Goal: Transaction & Acquisition: Purchase product/service

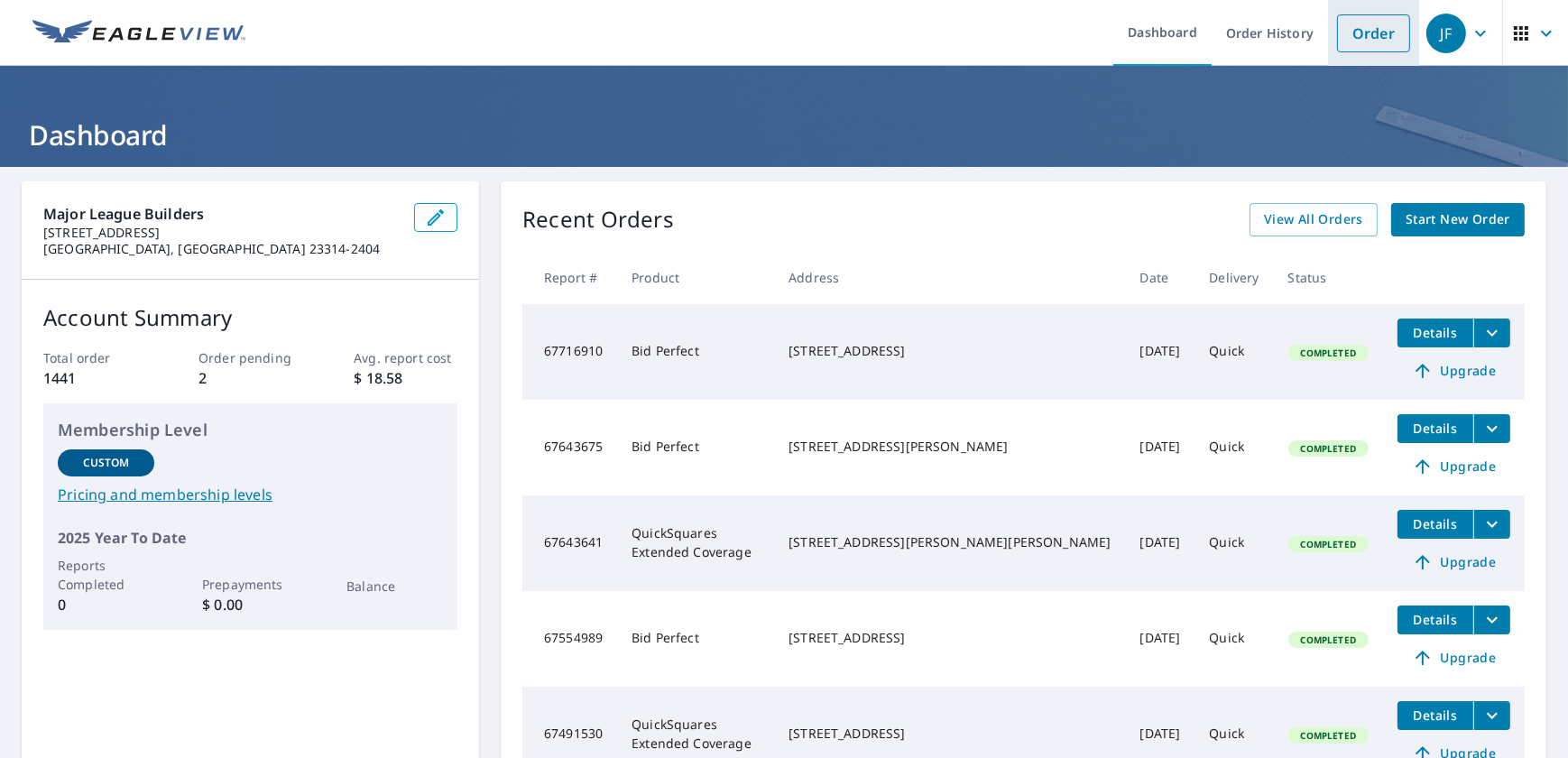
click at [1337, 40] on link "Order" at bounding box center [1374, 34] width 74 height 38
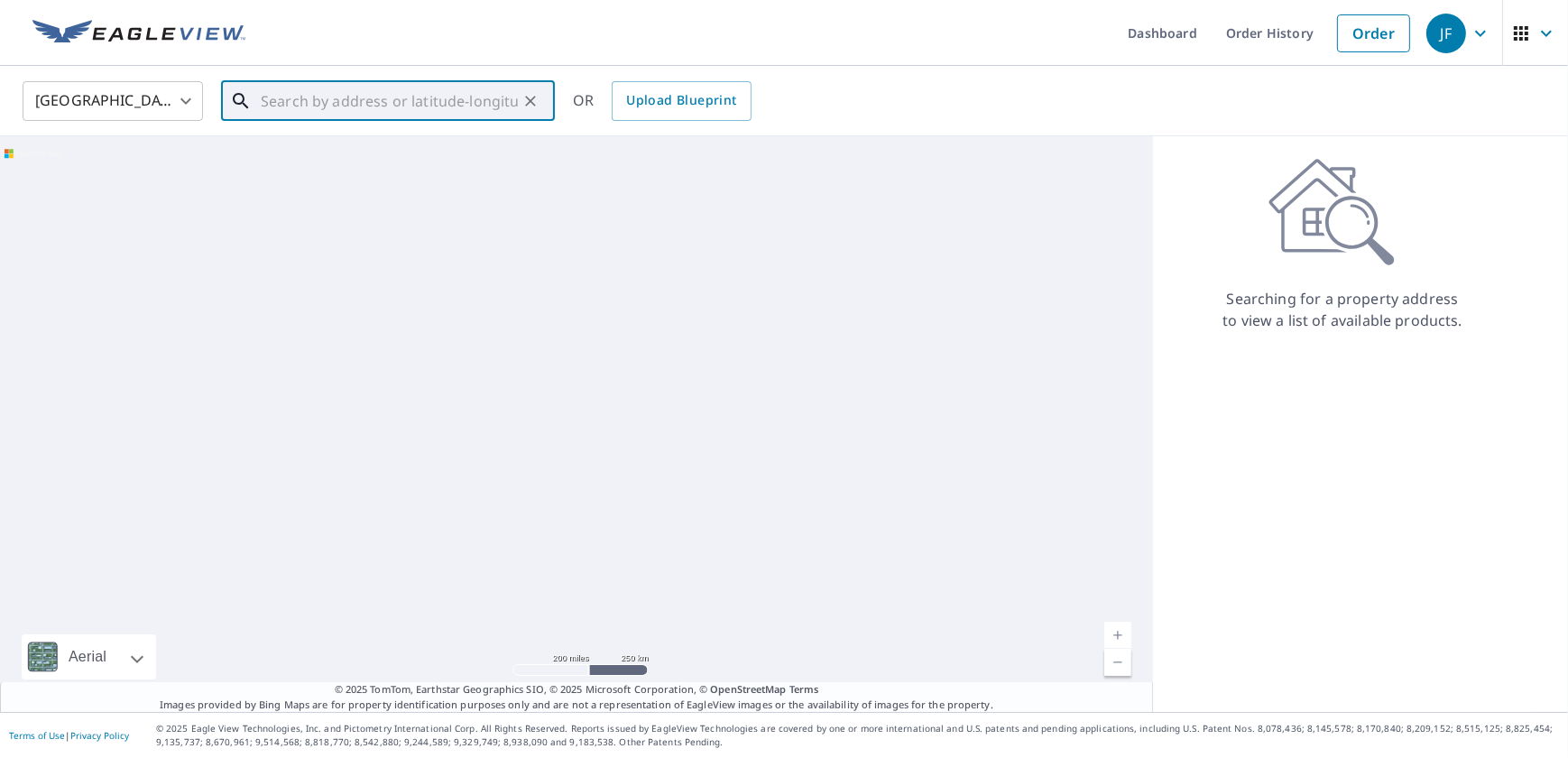
click at [386, 95] on input "text" at bounding box center [389, 100] width 258 height 51
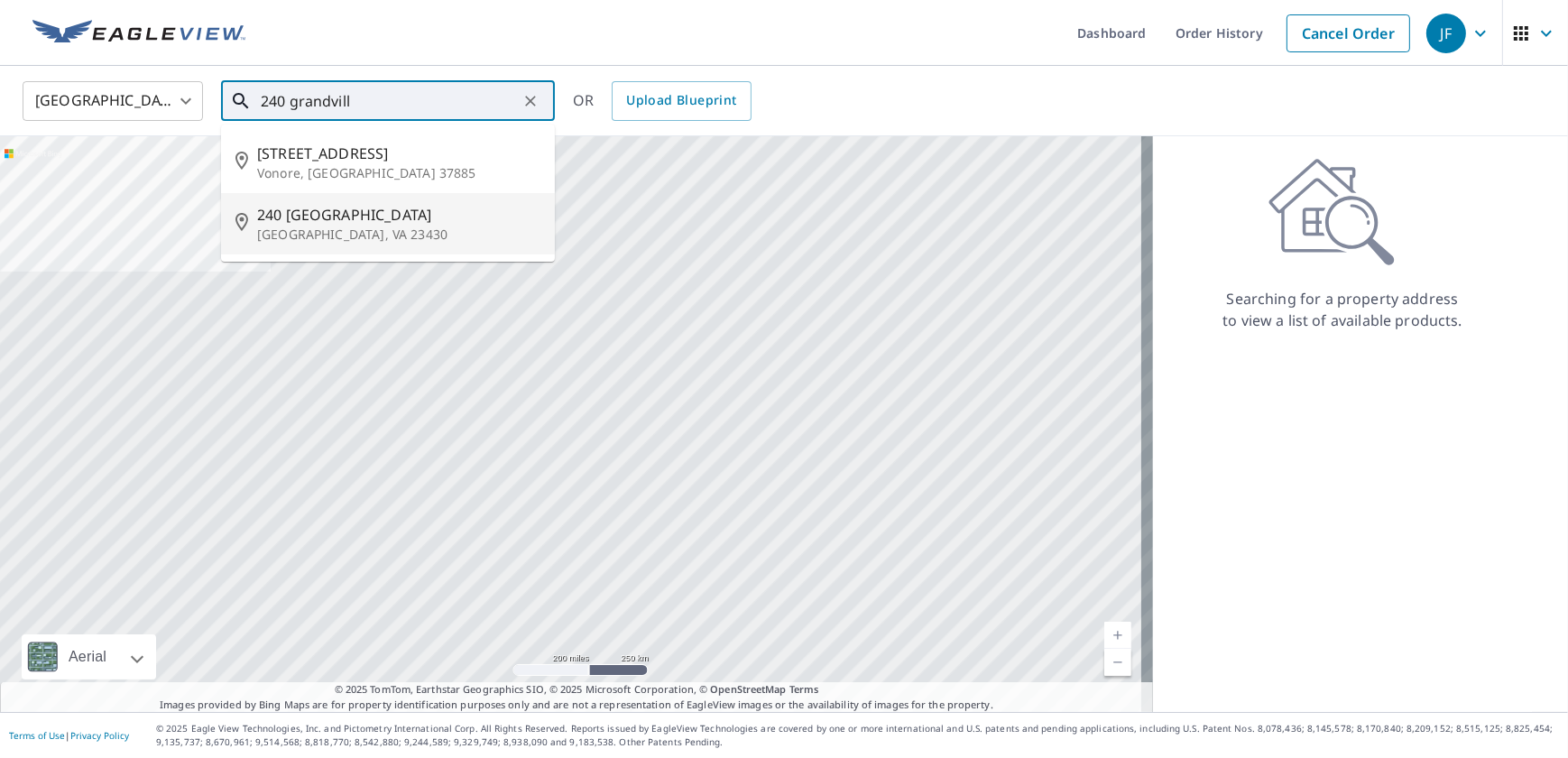
click at [395, 244] on p "[GEOGRAPHIC_DATA], VA 23430" at bounding box center [399, 235] width 283 height 18
type input "[STREET_ADDRESS]"
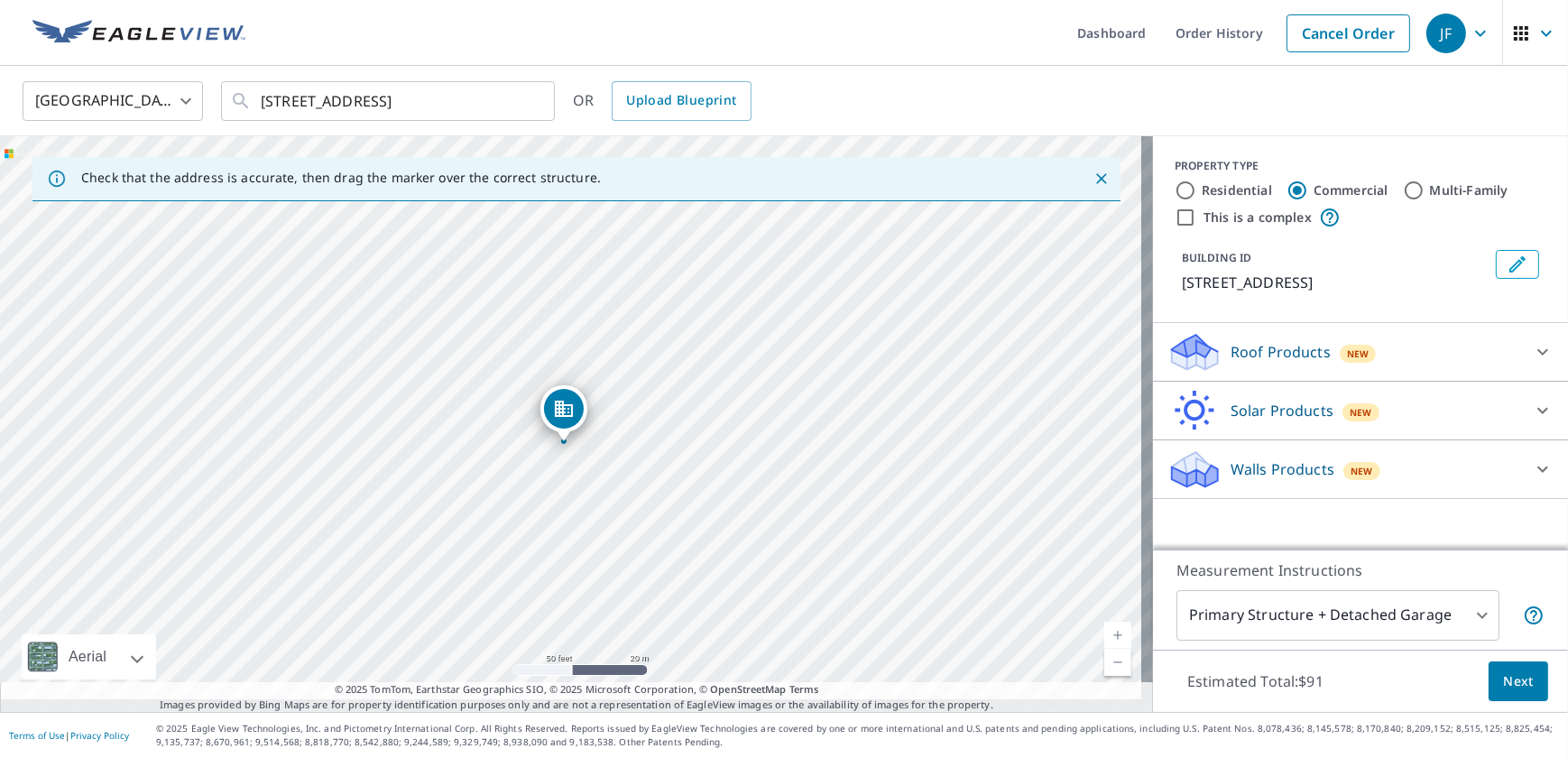
drag, startPoint x: 763, startPoint y: 407, endPoint x: 748, endPoint y: 384, distance: 27.5
click at [748, 384] on div "[STREET_ADDRESS]" at bounding box center [577, 424] width 1153 height 576
click at [545, 392] on div "Dropped pin, building 1, Commercial property, 240 Grandville Arch Smithfield, V…" at bounding box center [564, 409] width 40 height 40
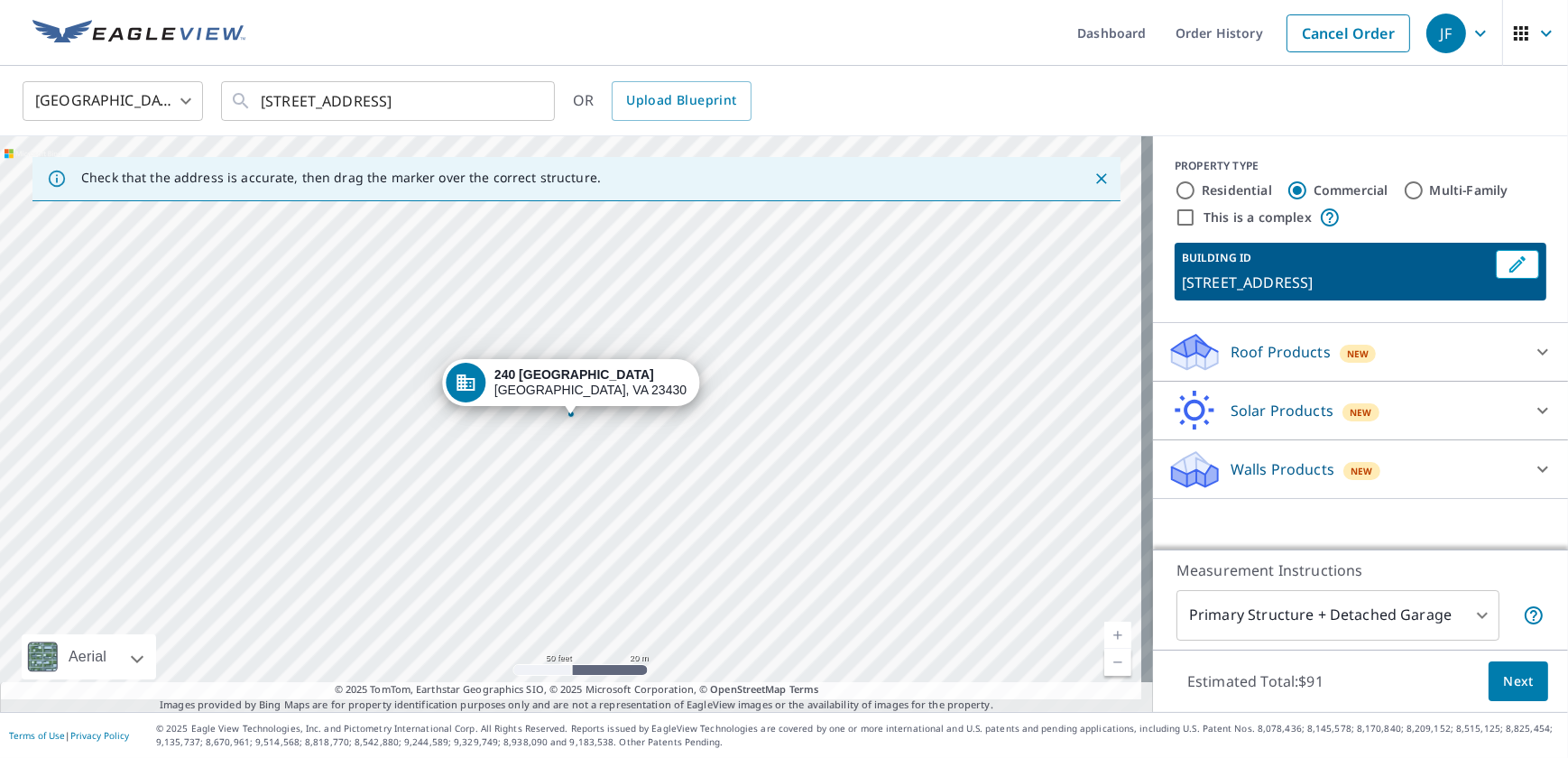
click at [1183, 195] on input "Residential" at bounding box center [1186, 191] width 22 height 22
radio input "true"
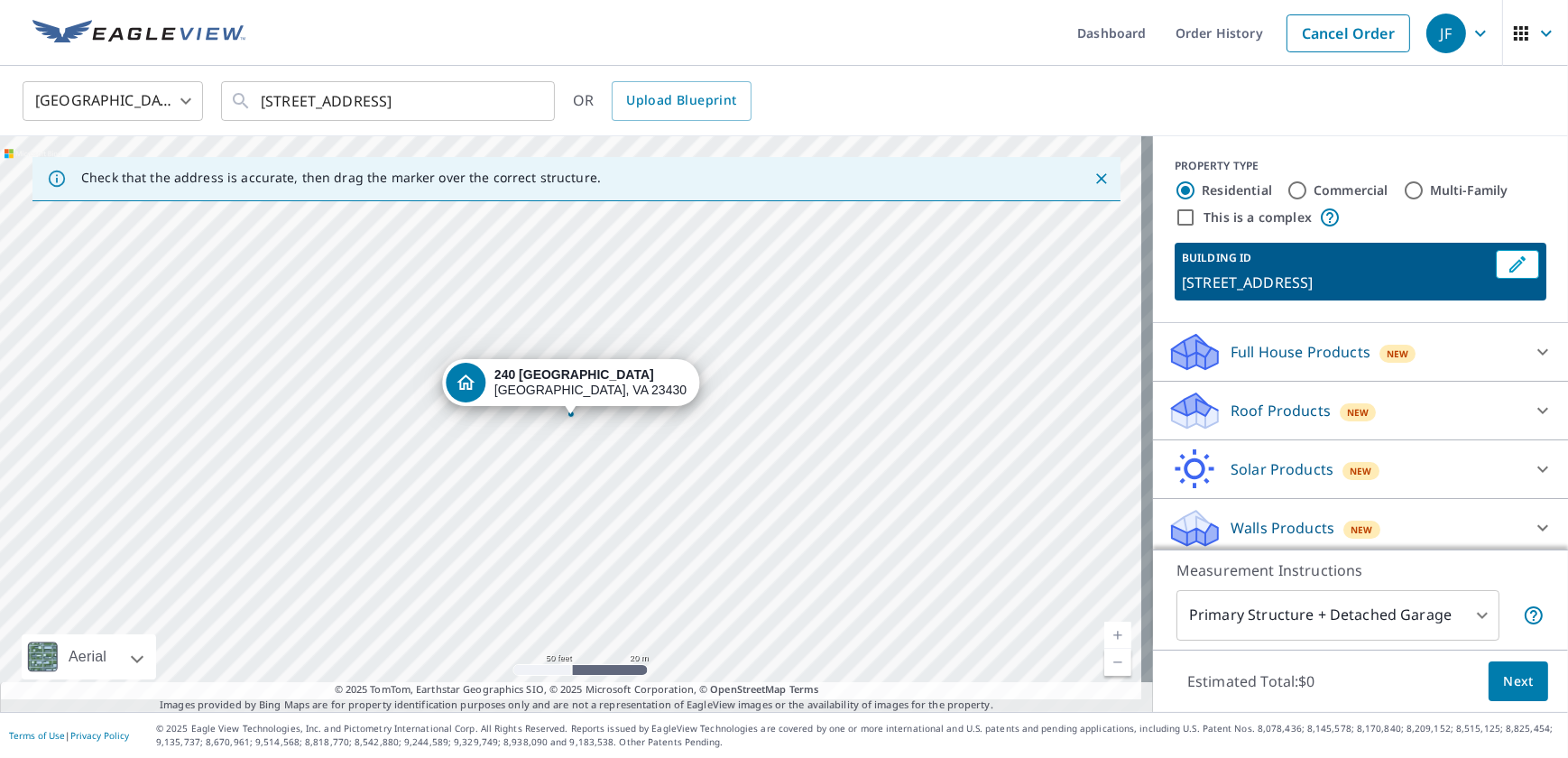
click at [1264, 422] on p "Roof Products" at bounding box center [1281, 411] width 100 height 22
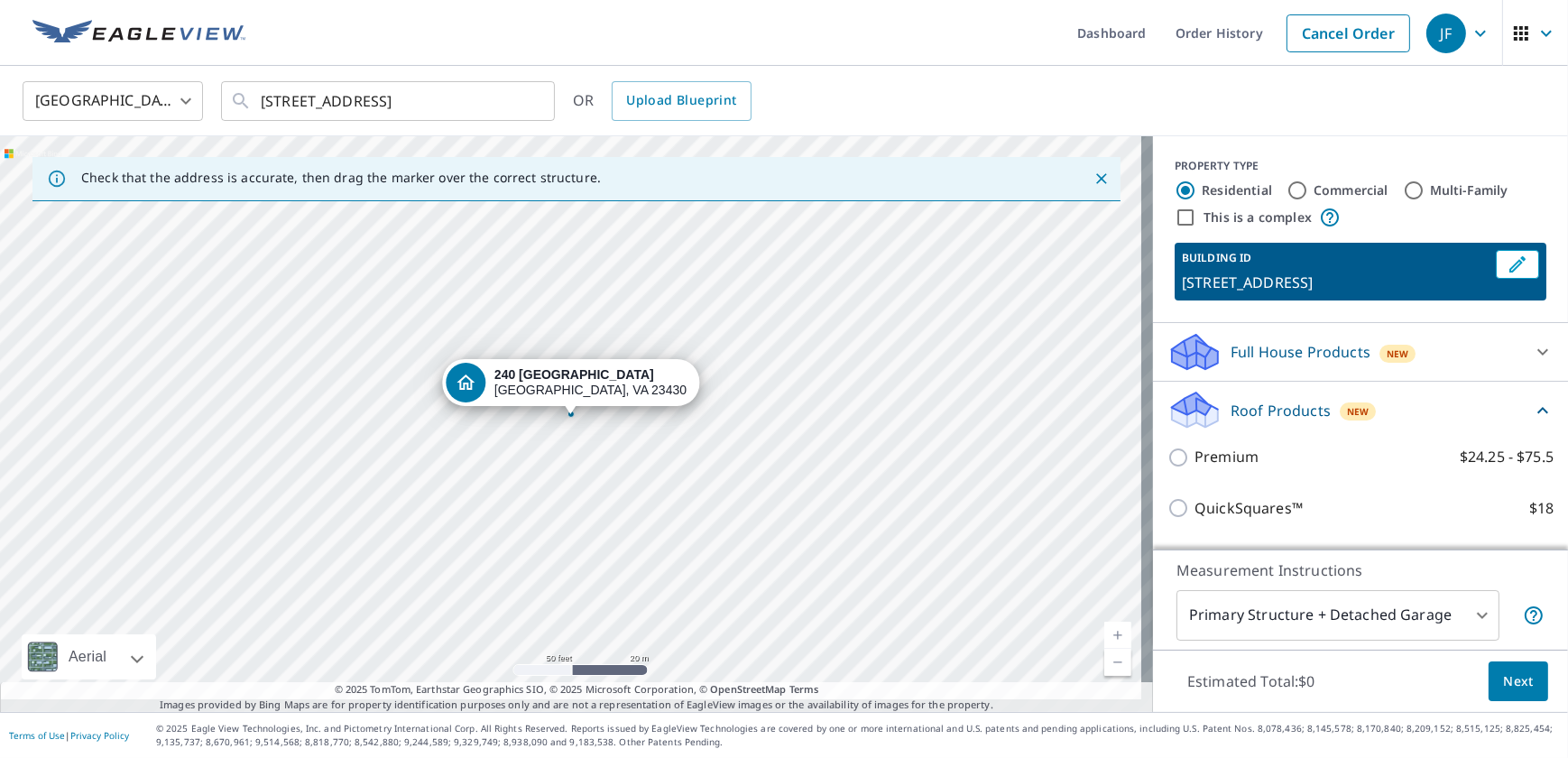
scroll to position [163, 0]
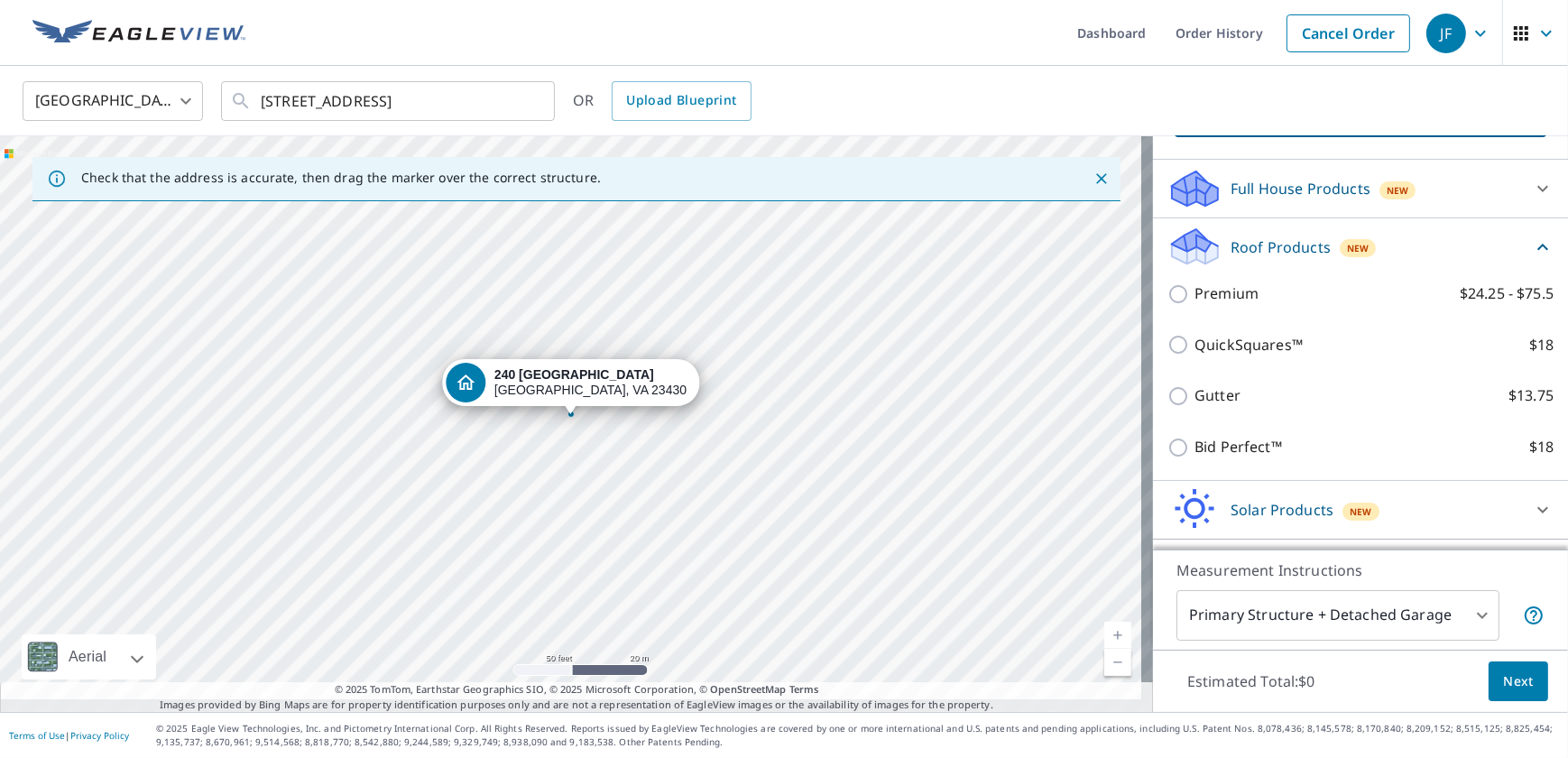
click at [1338, 371] on div "QuickSquares™ $18" at bounding box center [1360, 345] width 386 height 52
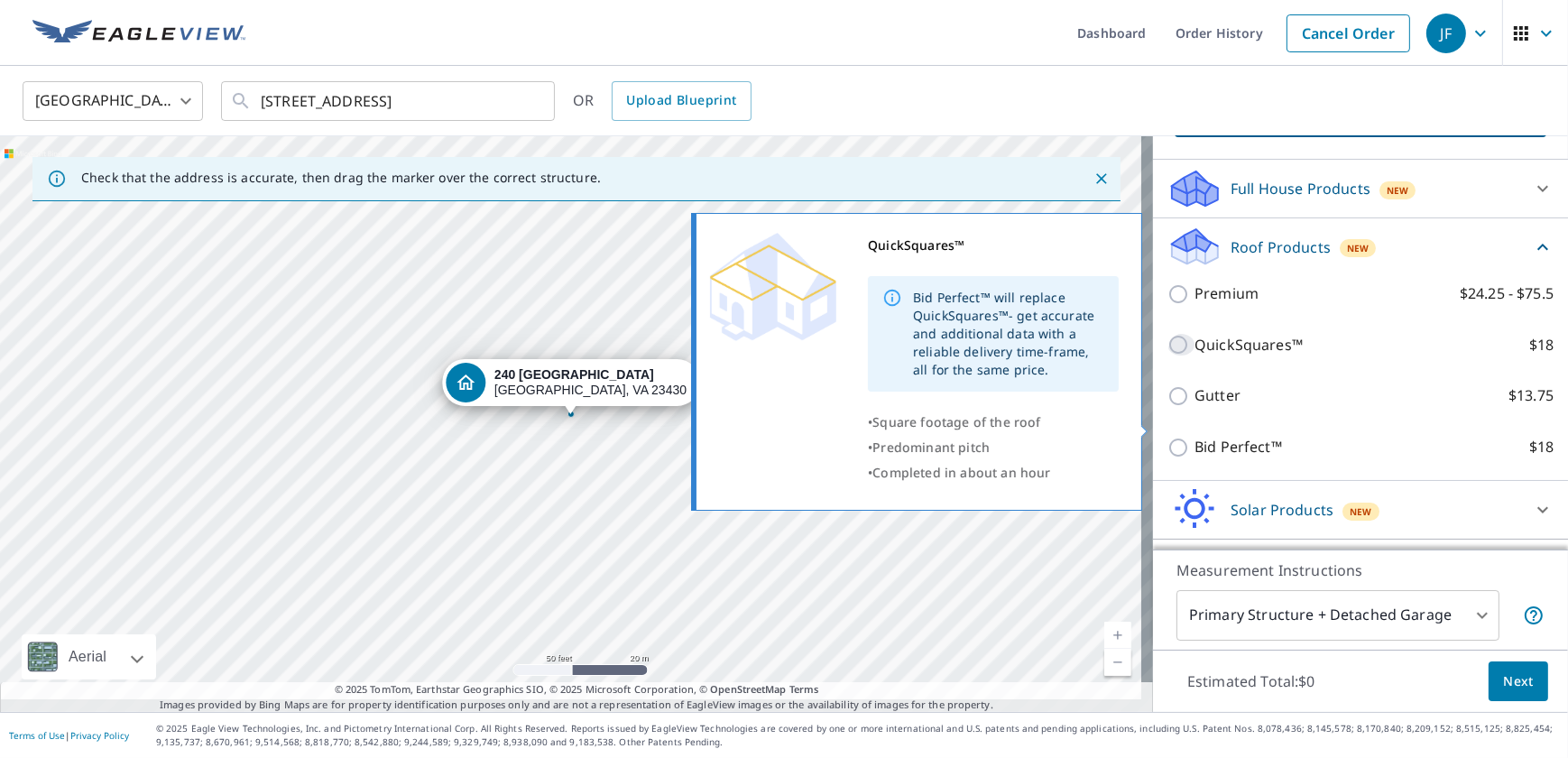
click at [1174, 356] on input "QuickSquares™ $18" at bounding box center [1180, 345] width 27 height 22
checkbox input "true"
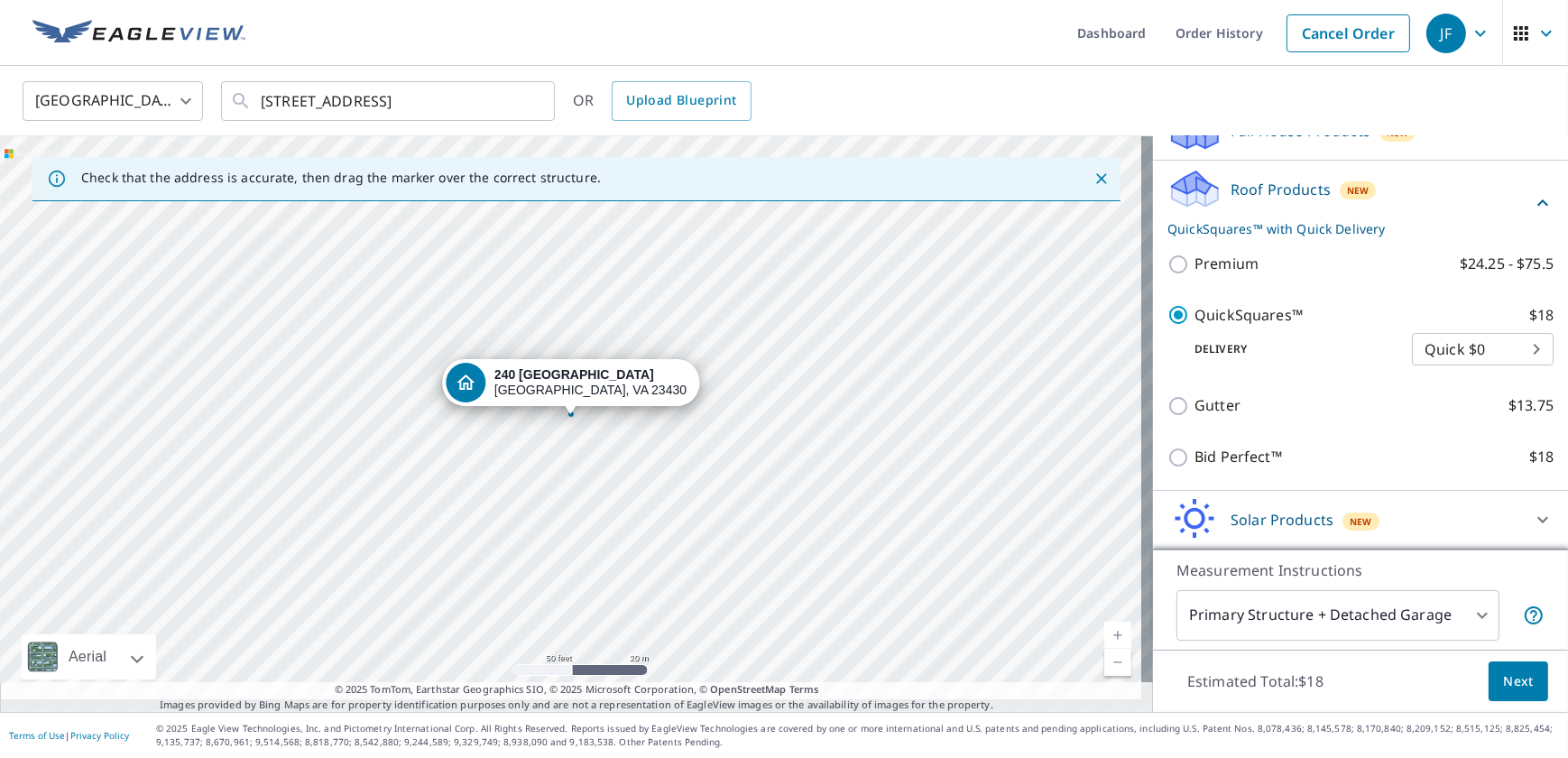
scroll to position [246, 0]
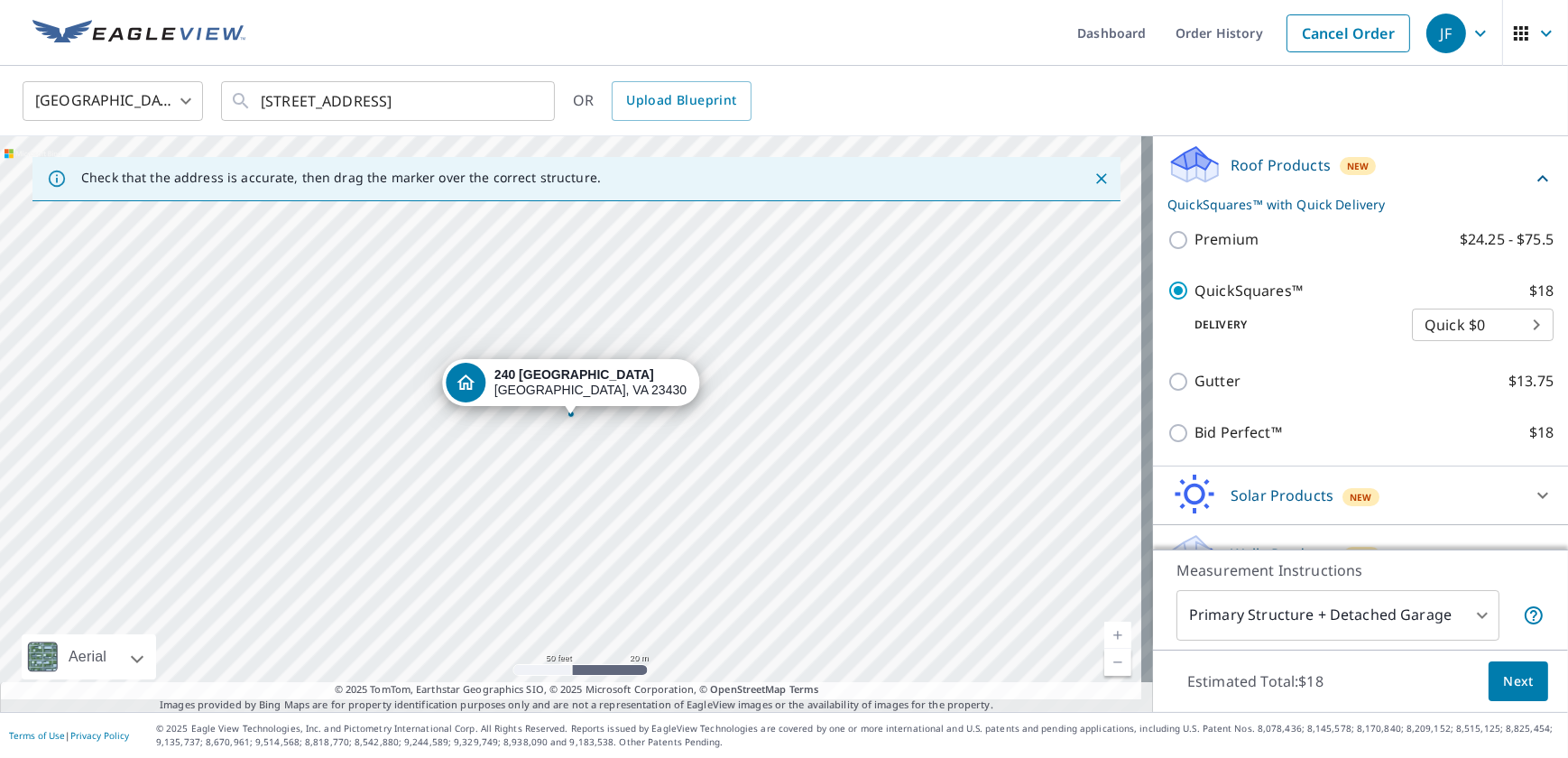
click at [1504, 677] on span "Next" at bounding box center [1518, 681] width 31 height 23
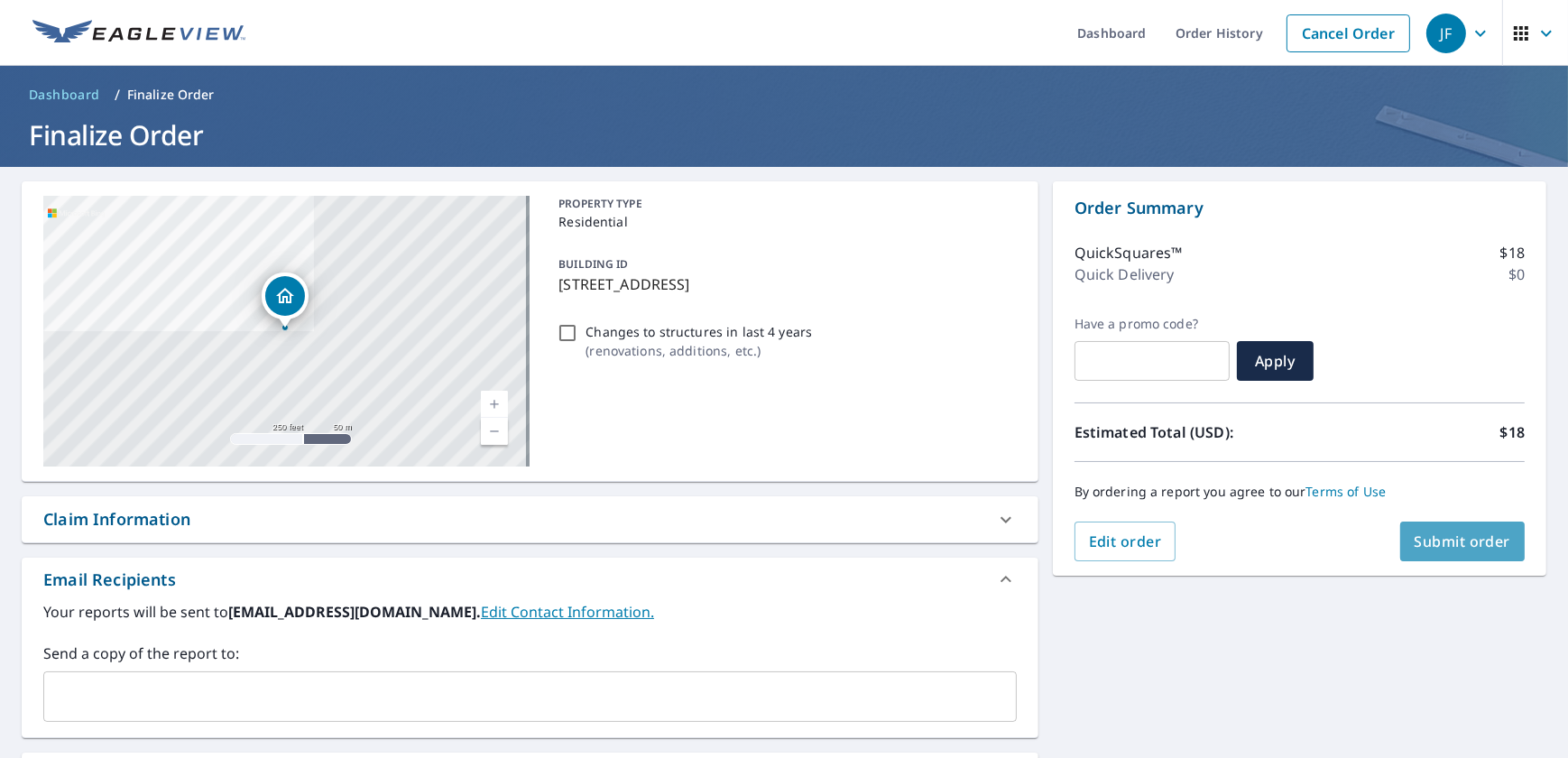
click at [1442, 548] on span "Submit order" at bounding box center [1463, 542] width 96 height 20
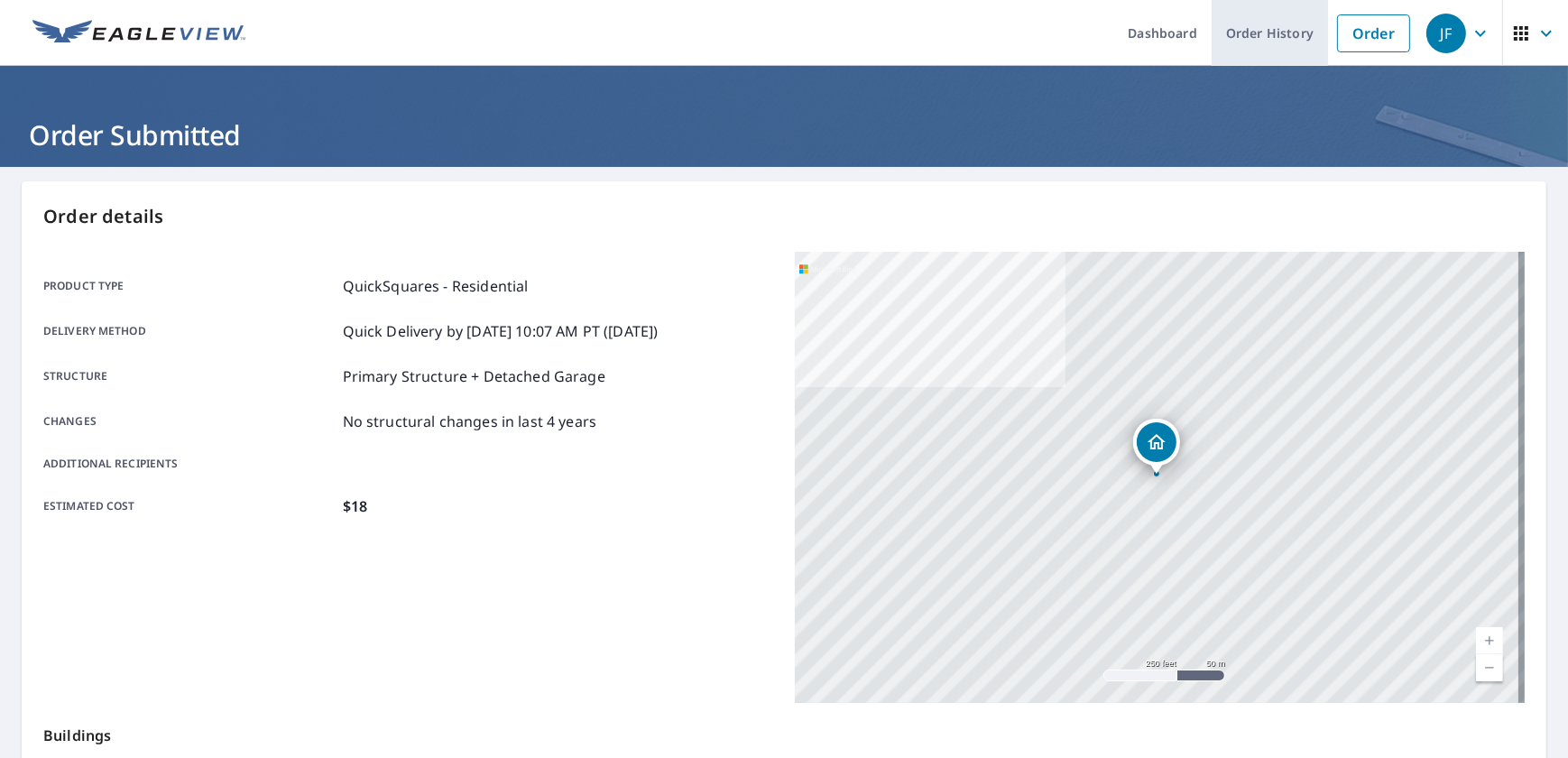
click at [1212, 36] on link "Order History" at bounding box center [1270, 33] width 116 height 66
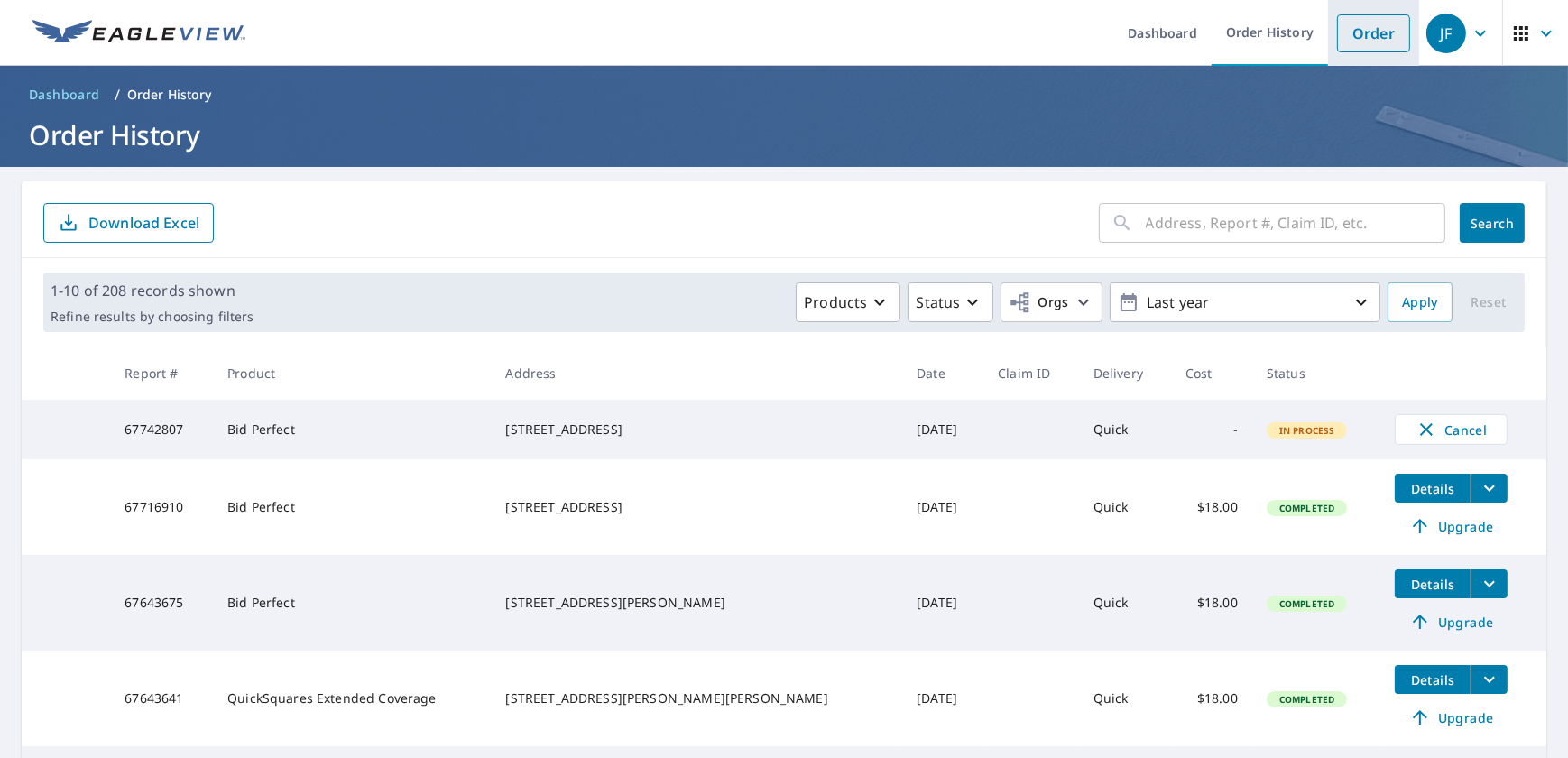
click at [1337, 26] on link "Order" at bounding box center [1374, 34] width 74 height 38
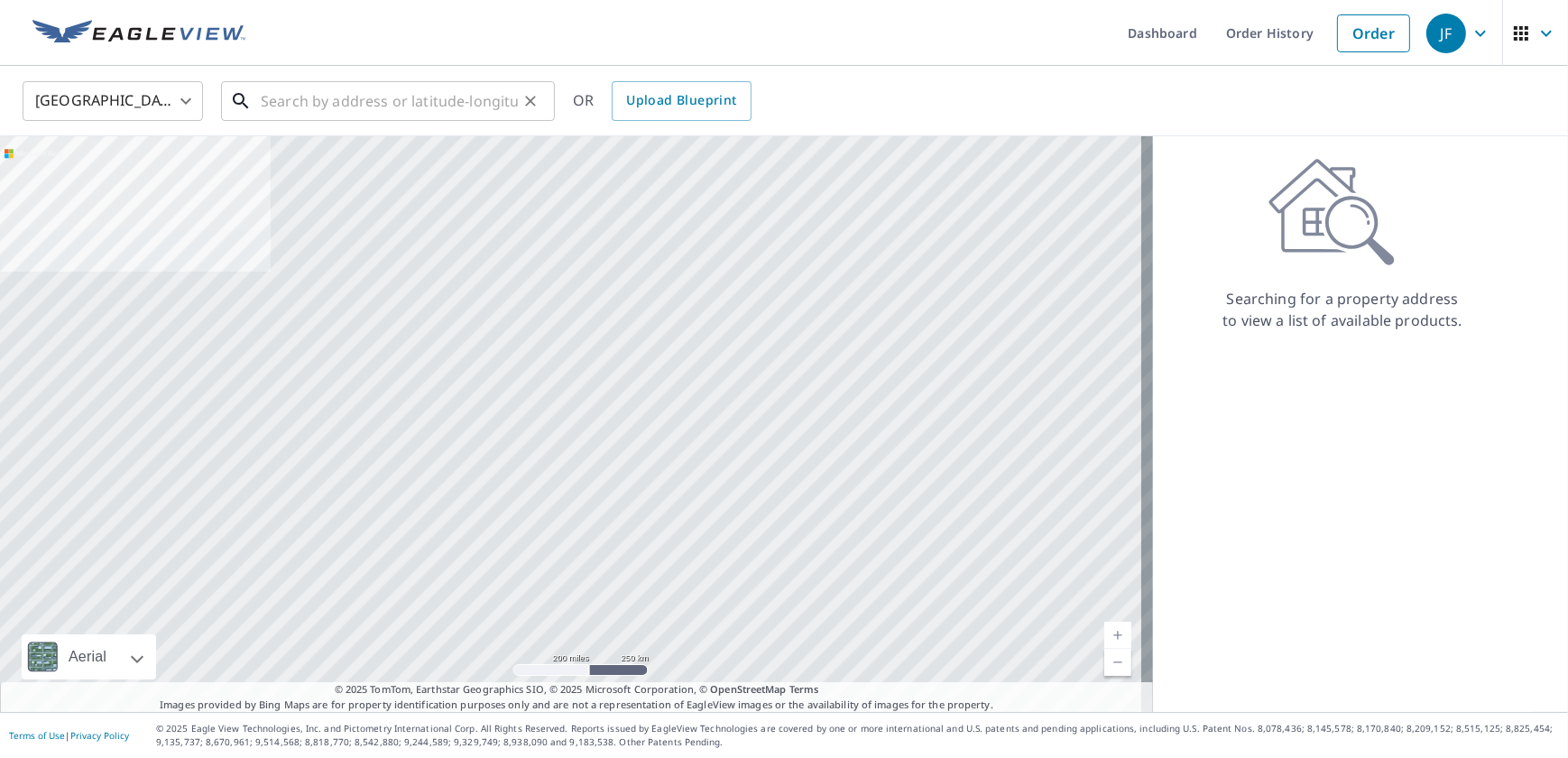
click at [344, 107] on input "text" at bounding box center [389, 100] width 258 height 51
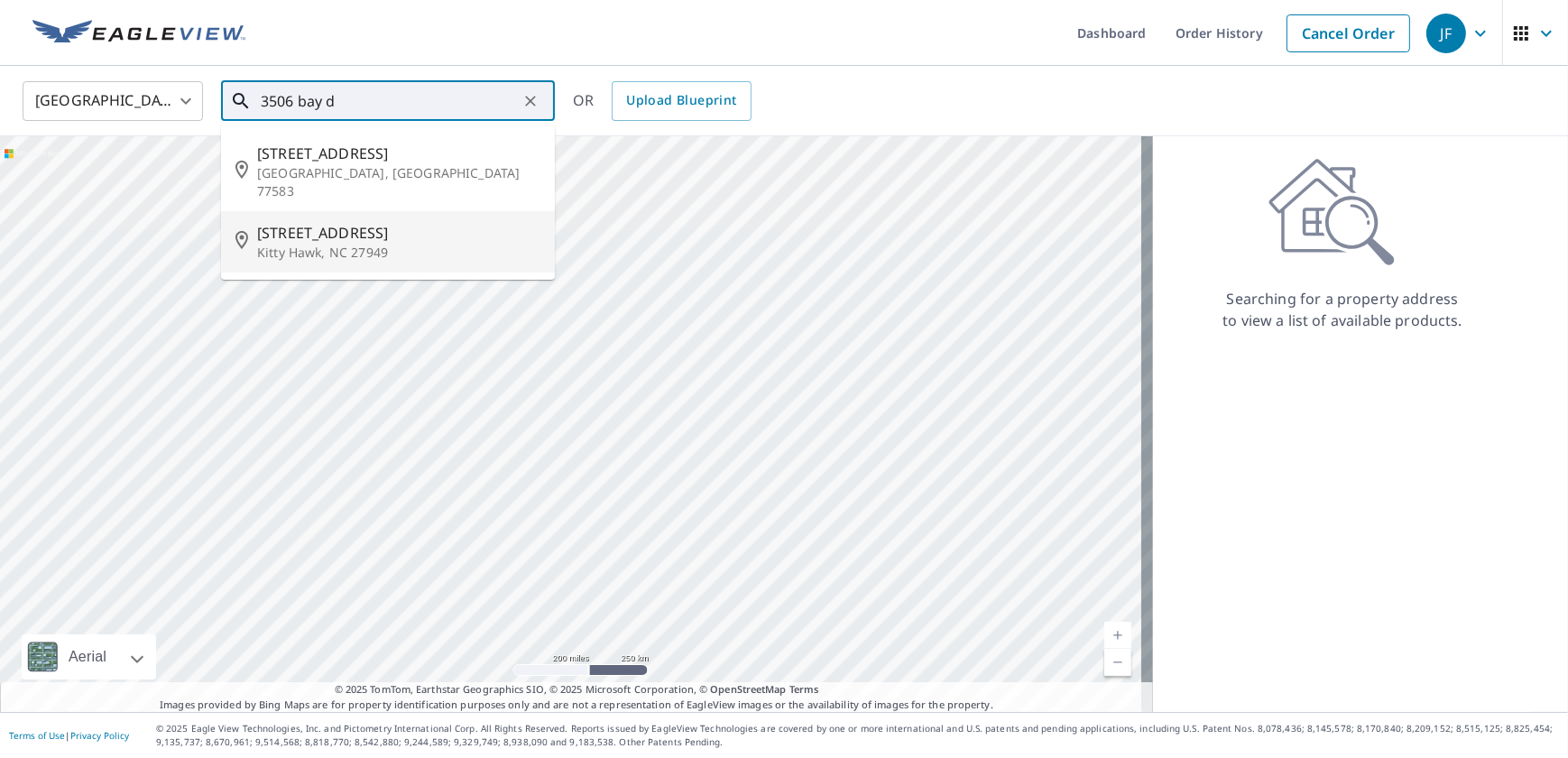
click at [389, 244] on span "[STREET_ADDRESS]" at bounding box center [399, 233] width 283 height 22
type input "[STREET_ADDRESS][PERSON_NAME]"
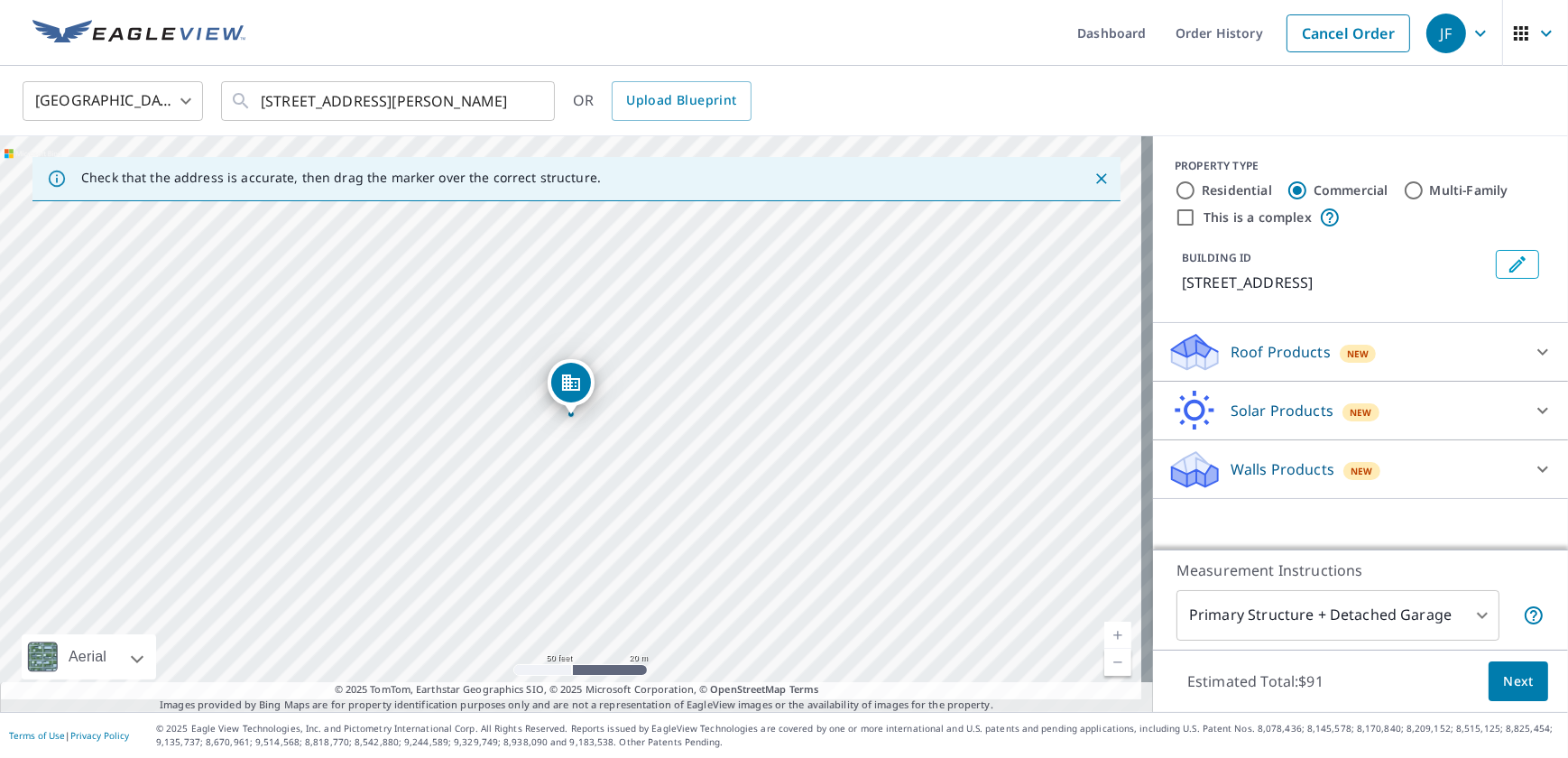
click at [1182, 190] on input "Residential" at bounding box center [1186, 191] width 22 height 22
radio input "true"
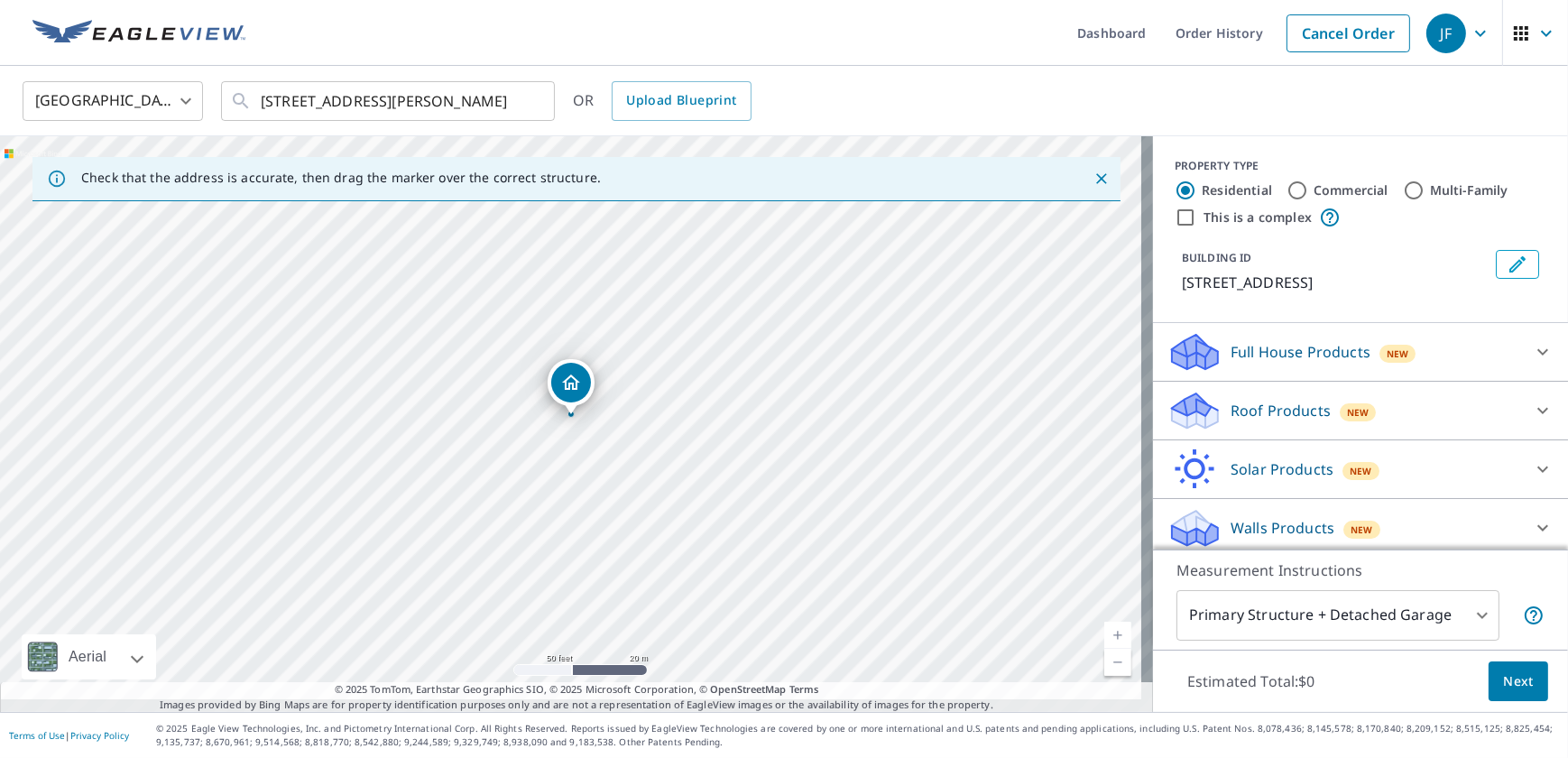
click at [1297, 422] on p "Roof Products" at bounding box center [1281, 411] width 100 height 22
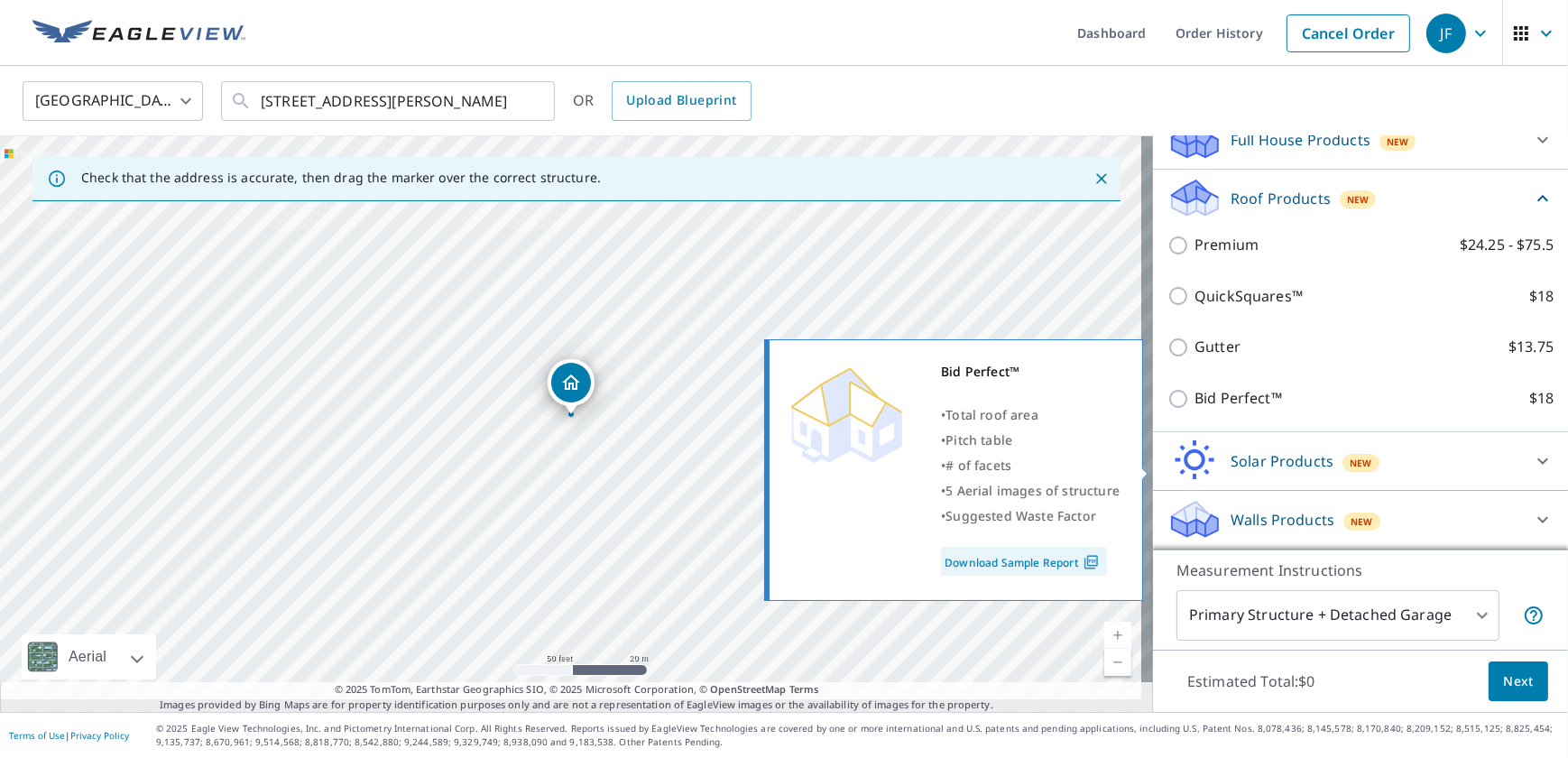
scroll to position [246, 0]
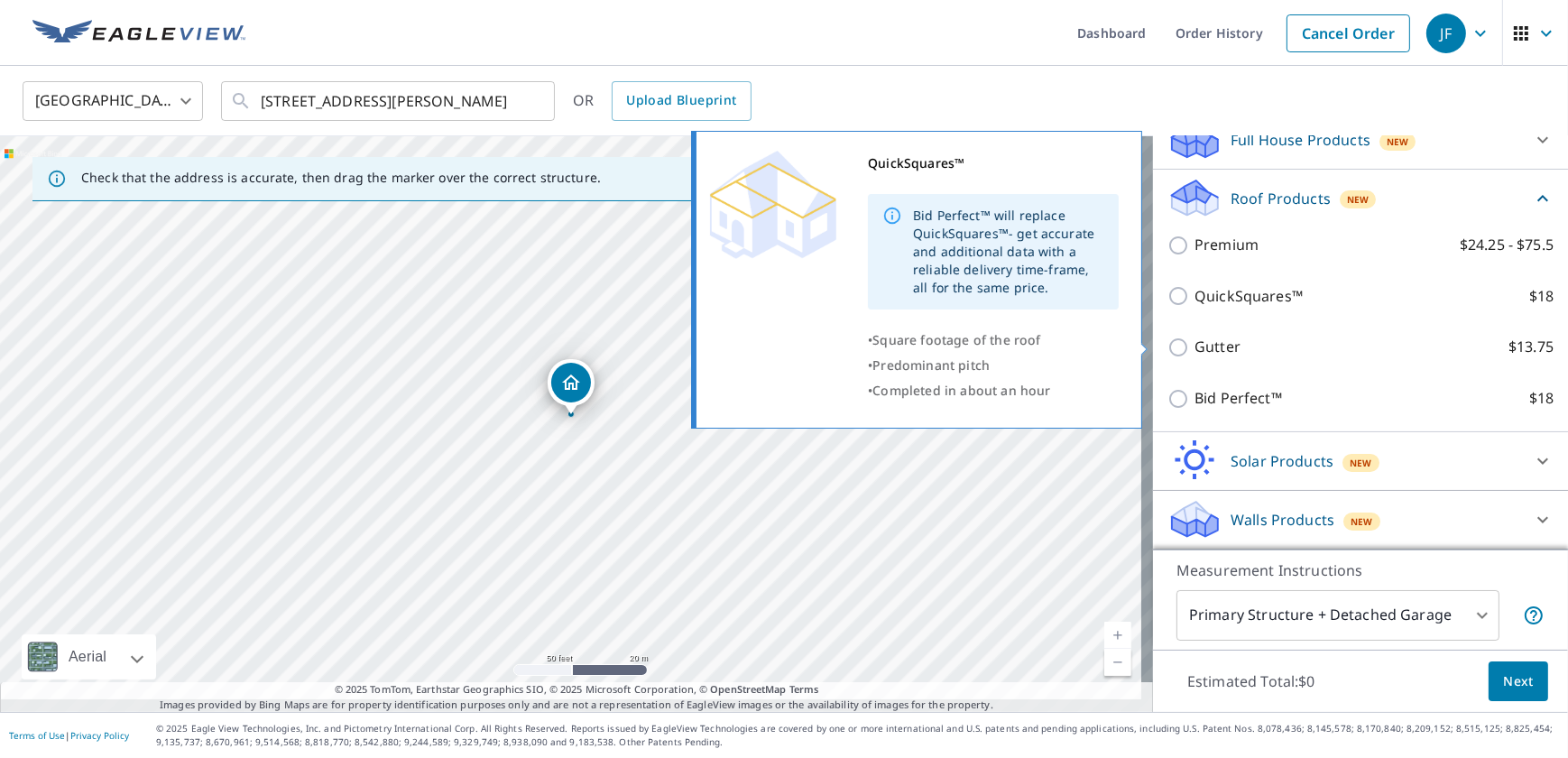
click at [1178, 307] on input "QuickSquares™ $18" at bounding box center [1180, 296] width 27 height 22
checkbox input "true"
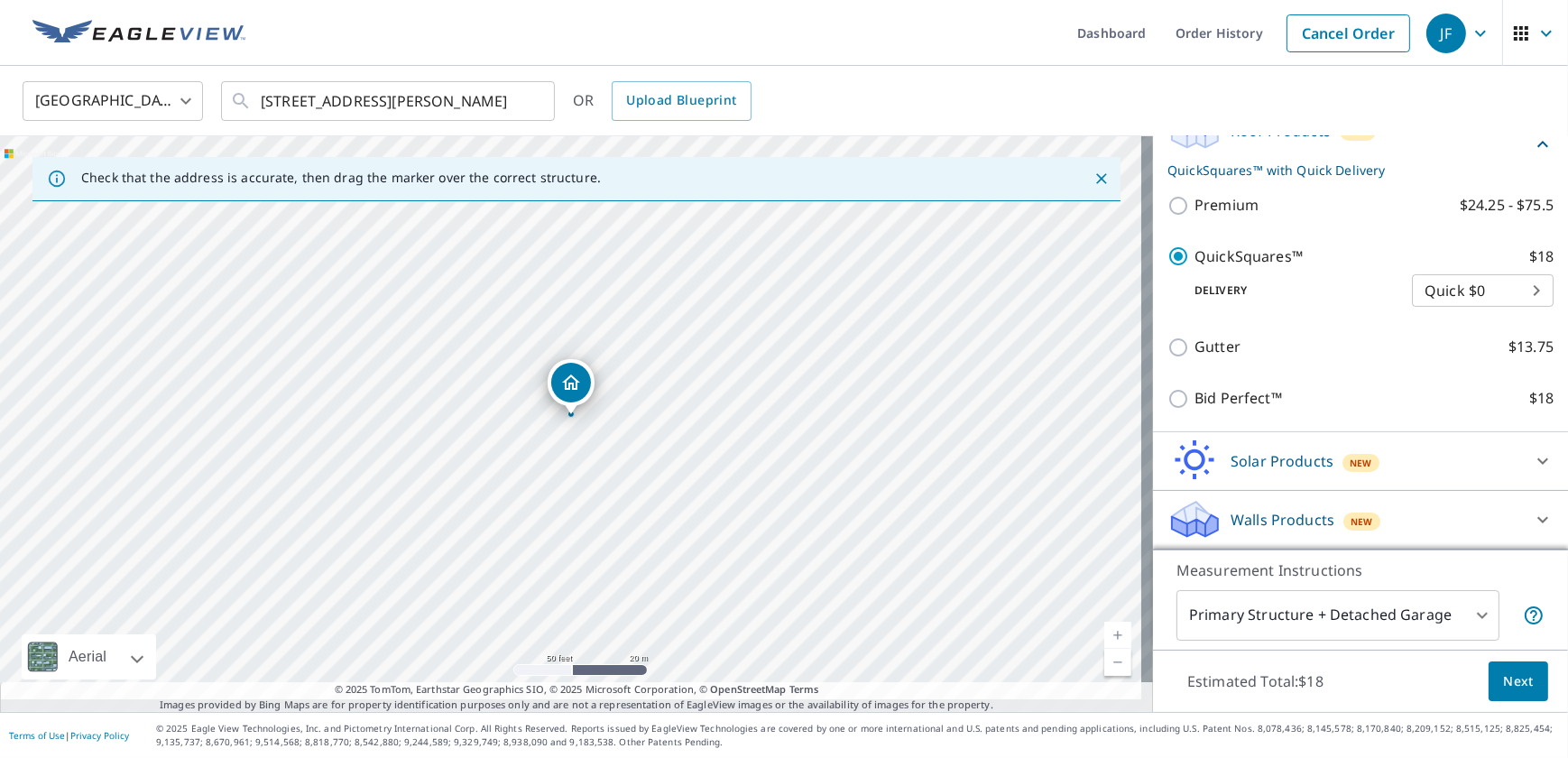
scroll to position [453, 0]
click at [1503, 670] on span "Next" at bounding box center [1518, 681] width 31 height 23
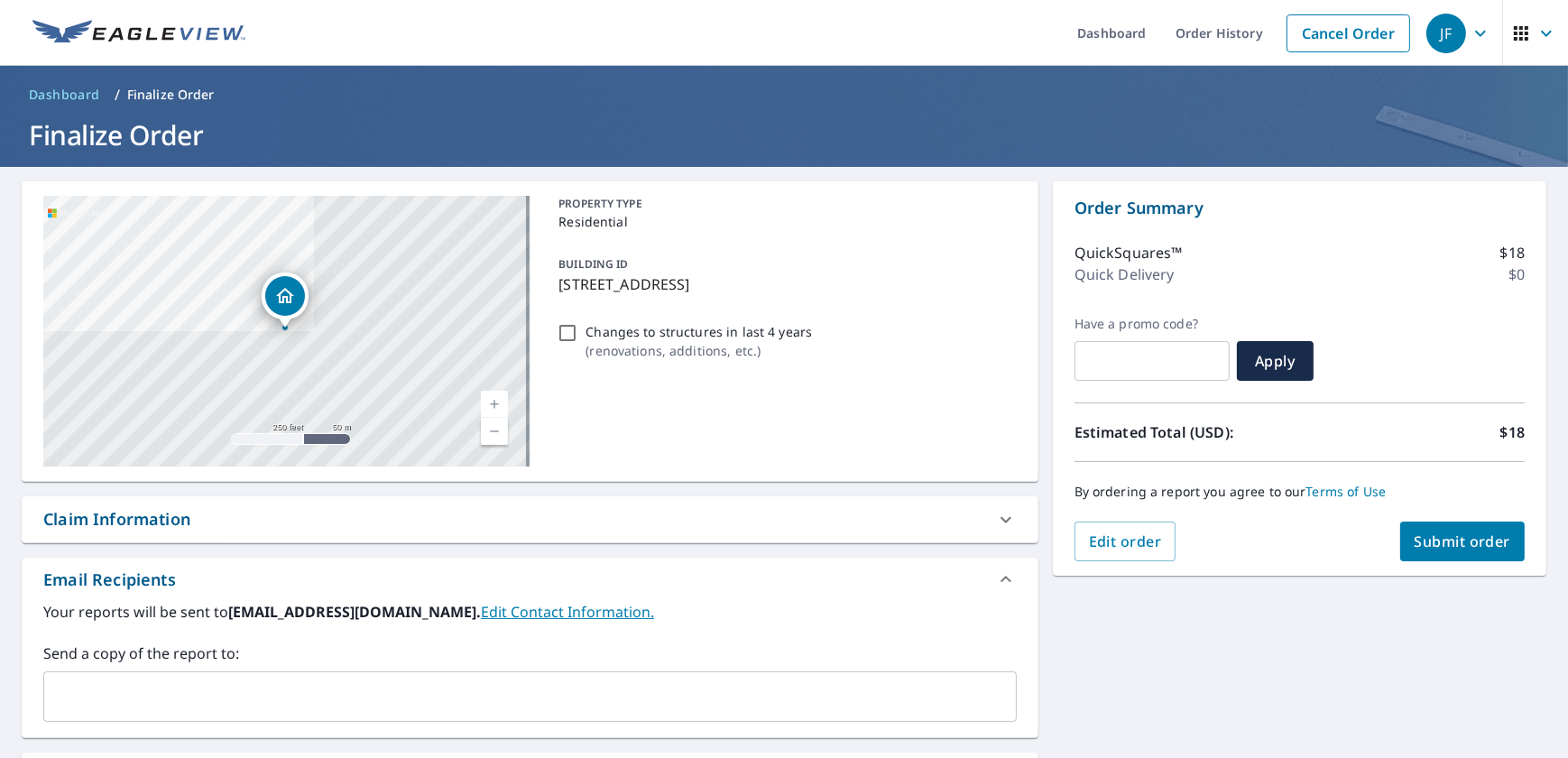
click at [1449, 550] on span "Submit order" at bounding box center [1463, 542] width 96 height 20
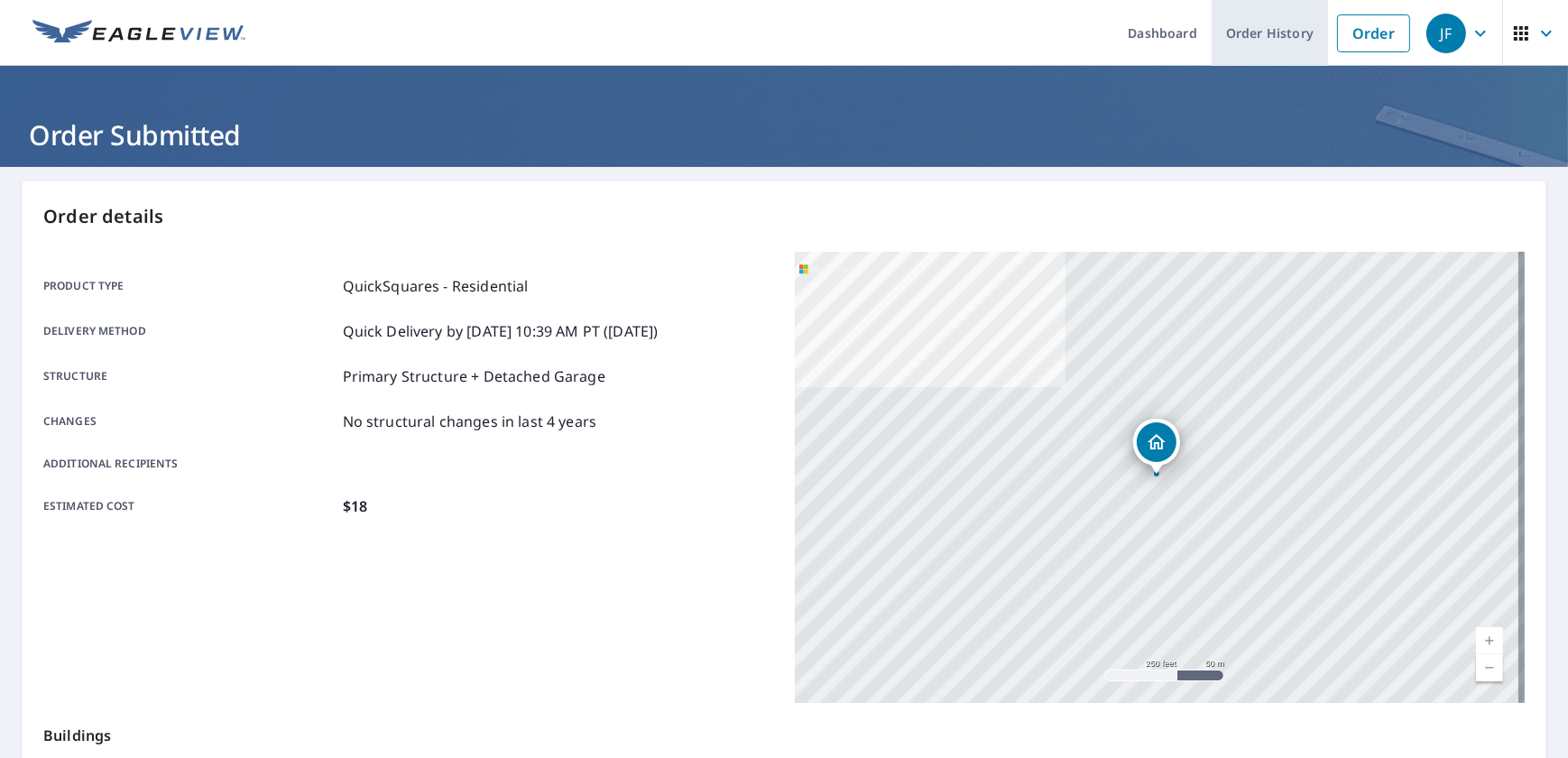
click at [1212, 28] on link "Order History" at bounding box center [1270, 33] width 116 height 66
